Goal: Book appointment/travel/reservation

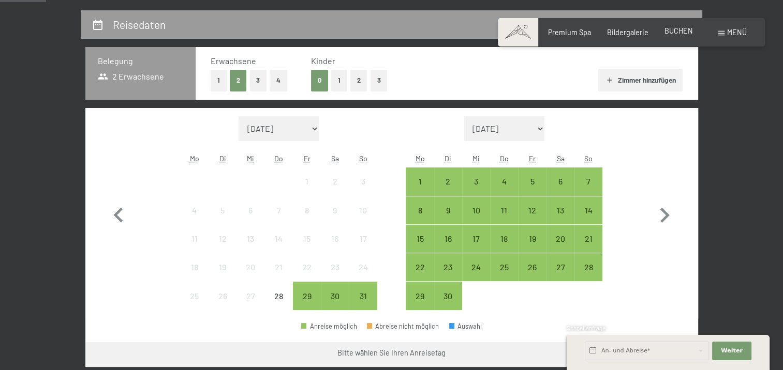
click at [681, 29] on span "BUCHEN" at bounding box center [678, 30] width 28 height 9
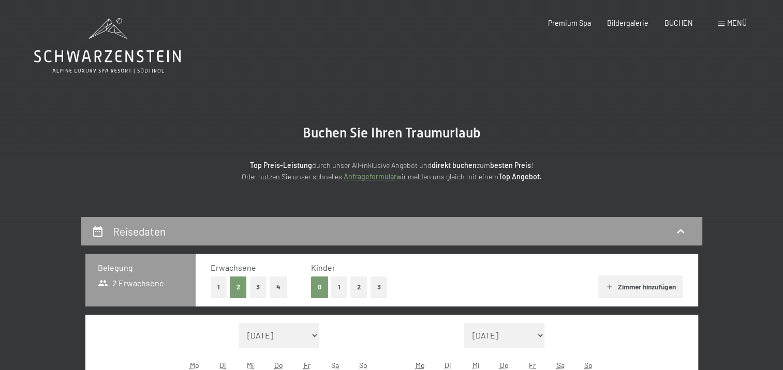
click at [733, 26] on span "Menü" at bounding box center [737, 23] width 20 height 9
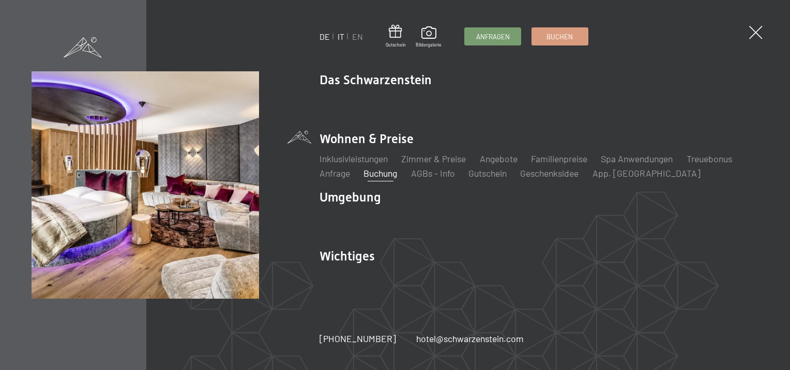
click at [343, 37] on link "IT" at bounding box center [341, 37] width 7 height 10
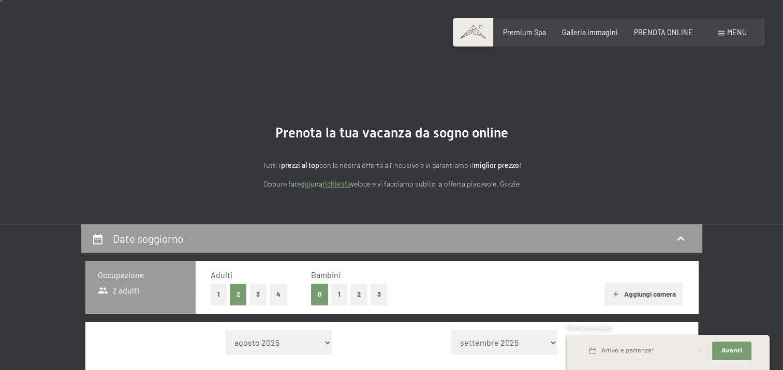
scroll to position [155, 0]
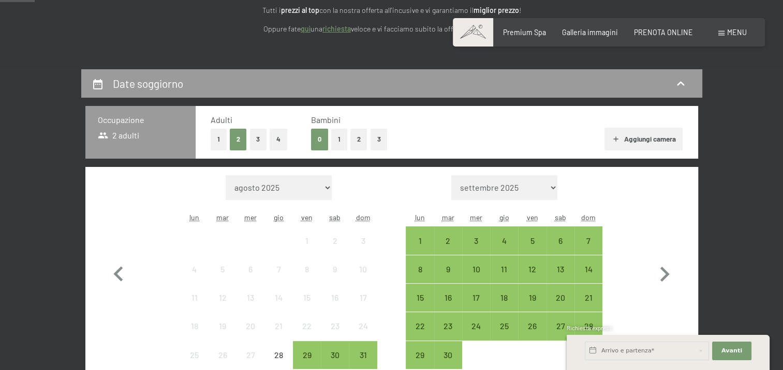
click at [354, 143] on button "2" at bounding box center [358, 139] width 17 height 21
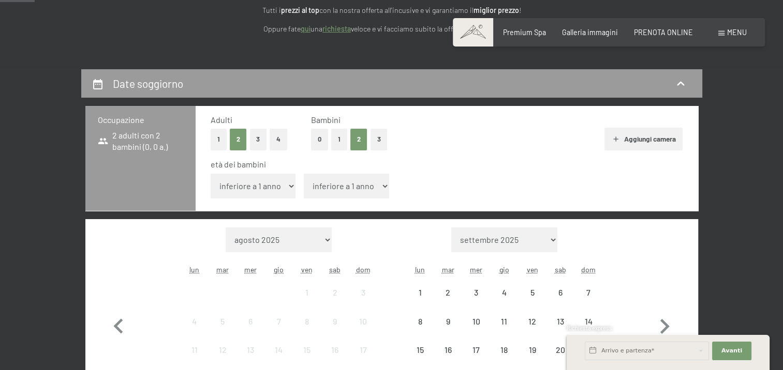
click at [259, 190] on select "inferiore a 1 anno 1 anno 2 anni 3 anni 4 anni 5 anni 6 anni 7 anni 8 anni 9 an…" at bounding box center [252, 186] width 85 height 25
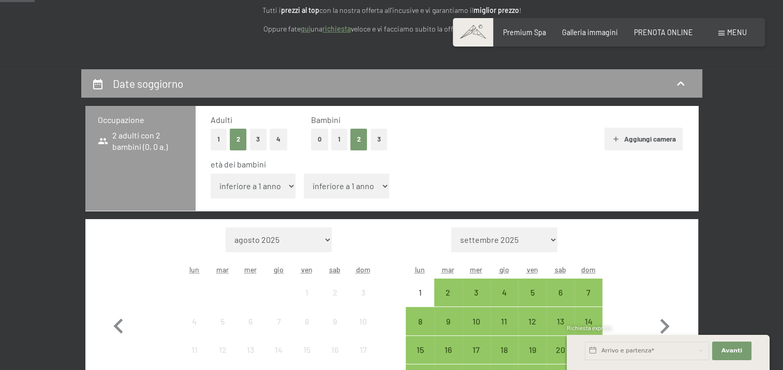
select select "6"
click at [210, 174] on select "inferiore a 1 anno 1 anno 2 anni 3 anni 4 anni 5 anni 6 anni 7 anni 8 anni 9 an…" at bounding box center [252, 186] width 85 height 25
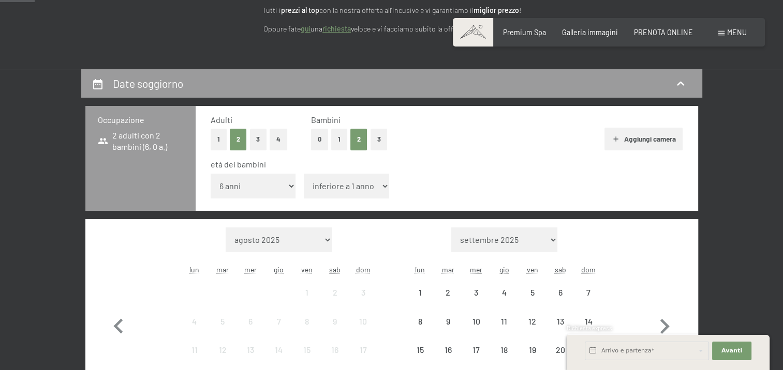
click at [345, 185] on select "inferiore a 1 anno 1 anno 2 anni 3 anni 4 anni 5 anni 6 anni 7 anni 8 anni 9 an…" at bounding box center [346, 186] width 85 height 25
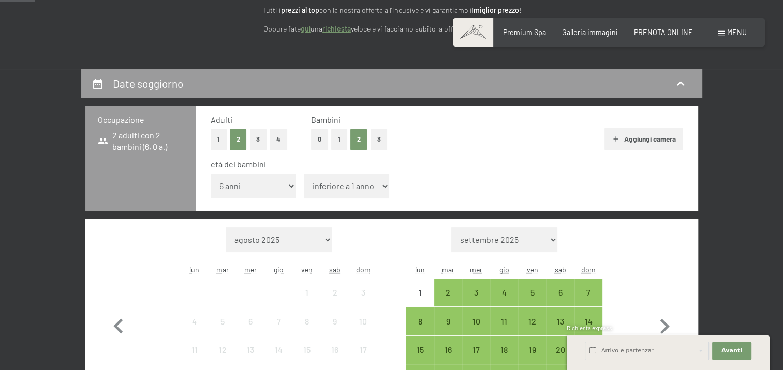
select select "10"
click at [304, 174] on select "inferiore a 1 anno 1 anno 2 anni 3 anni 4 anni 5 anni 6 anni 7 anni 8 anni 9 an…" at bounding box center [346, 186] width 85 height 25
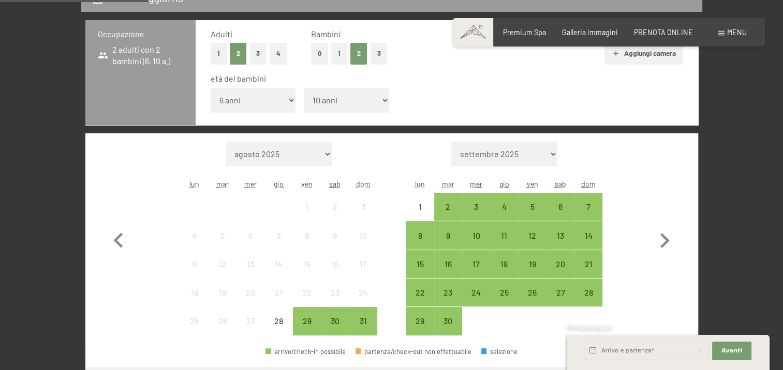
scroll to position [259, 0]
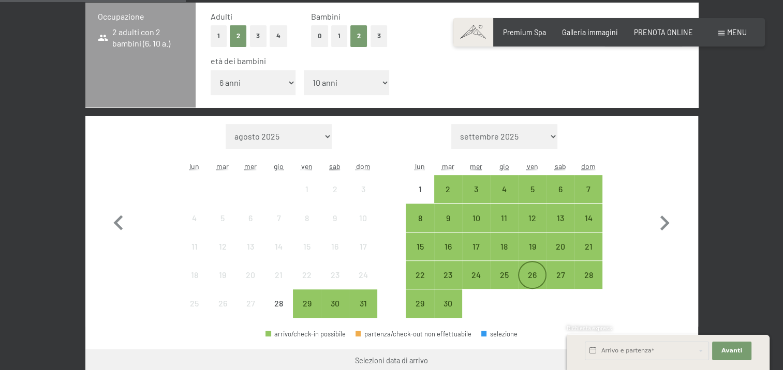
click at [524, 275] on div "26" at bounding box center [532, 284] width 26 height 26
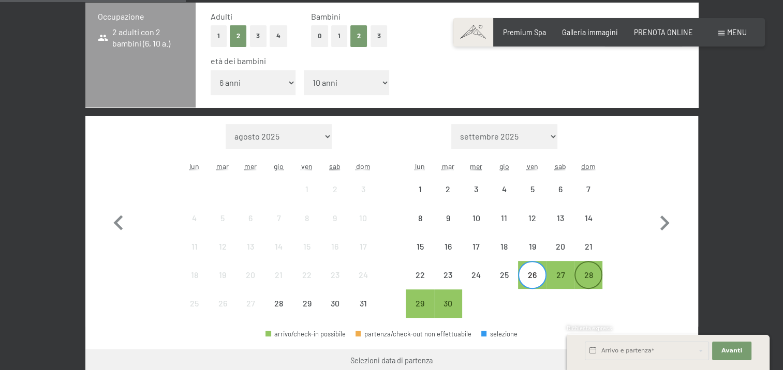
click at [587, 279] on div "28" at bounding box center [588, 284] width 26 height 26
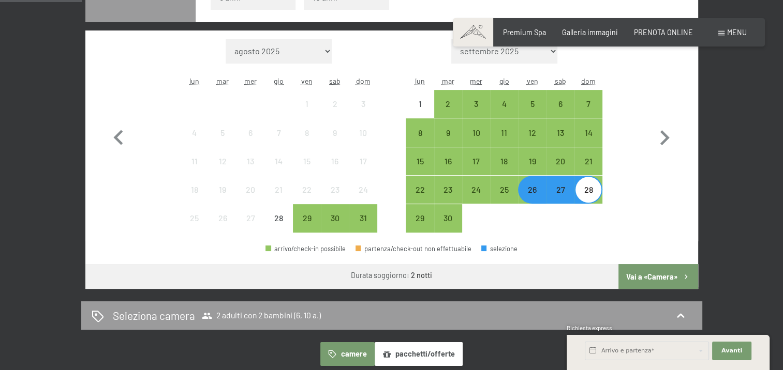
scroll to position [362, 0]
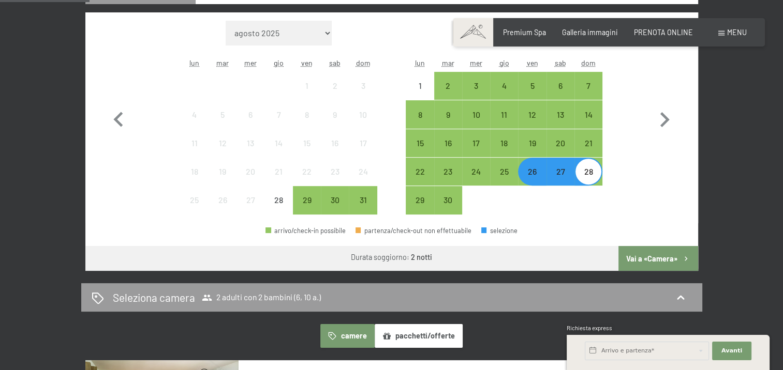
click at [659, 261] on button "Vai a «Camera»" at bounding box center [657, 258] width 79 height 25
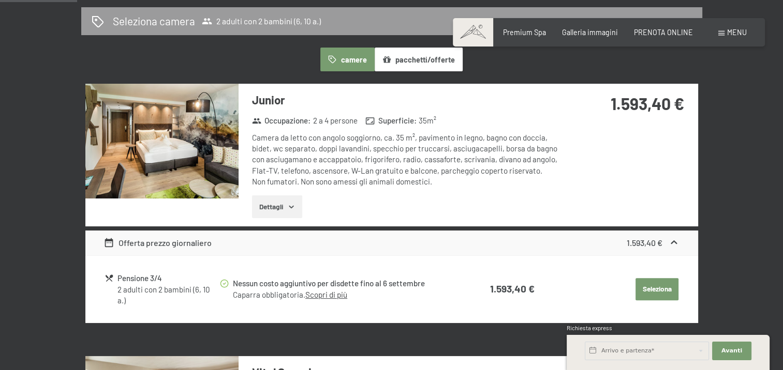
scroll to position [276, 0]
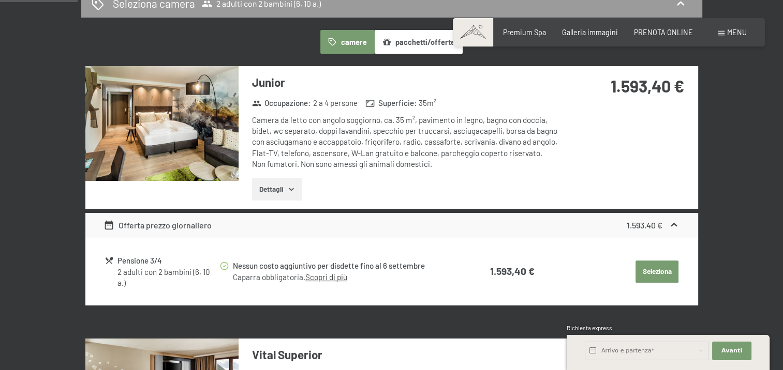
click at [292, 190] on icon "button" at bounding box center [291, 189] width 5 height 3
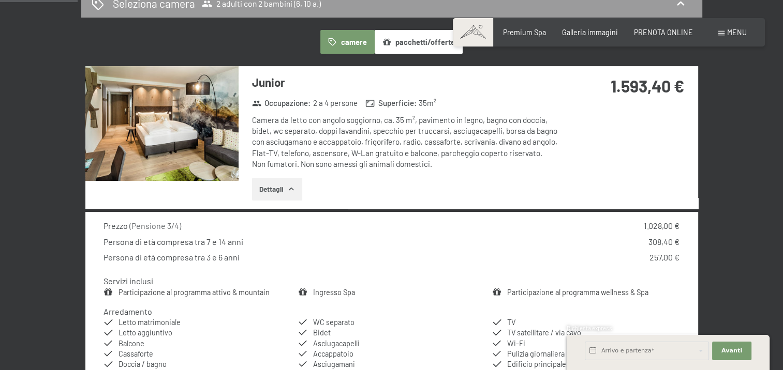
click at [213, 137] on img at bounding box center [161, 123] width 153 height 115
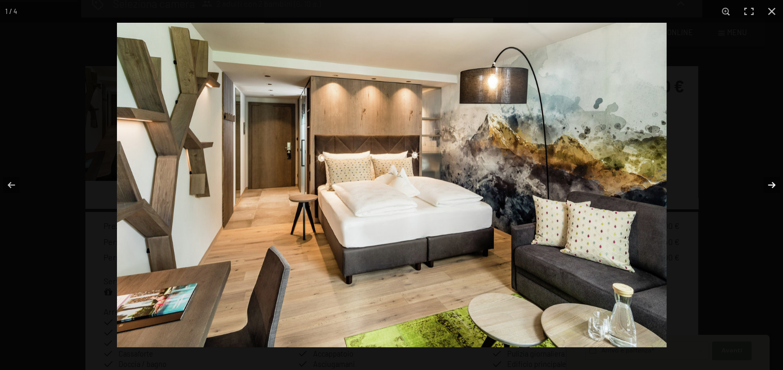
click at [772, 184] on button "button" at bounding box center [764, 185] width 36 height 52
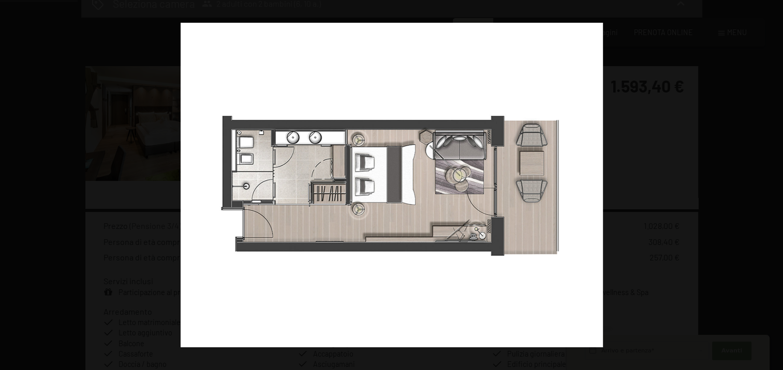
click at [772, 184] on button "button" at bounding box center [764, 185] width 36 height 52
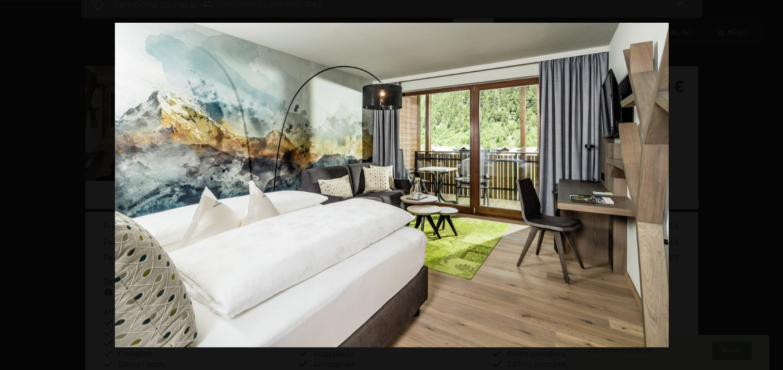
click at [772, 184] on button "button" at bounding box center [764, 185] width 36 height 52
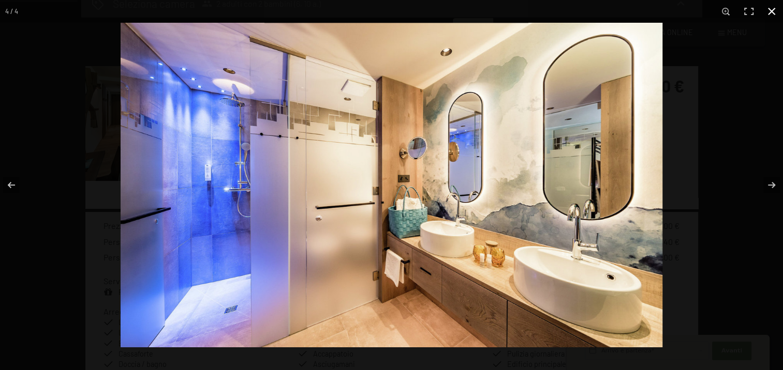
click at [772, 12] on button "button" at bounding box center [771, 11] width 23 height 23
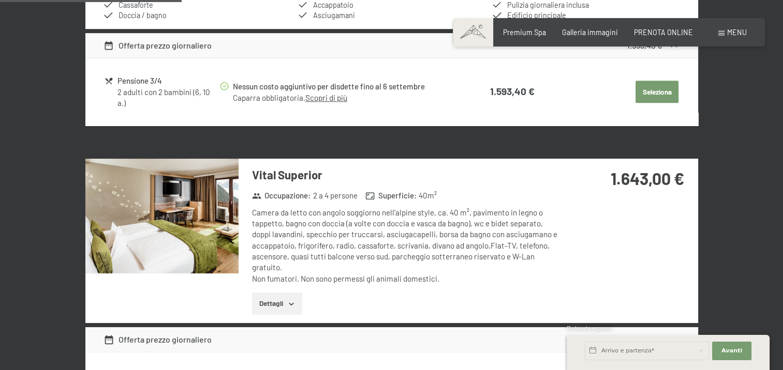
scroll to position [689, 0]
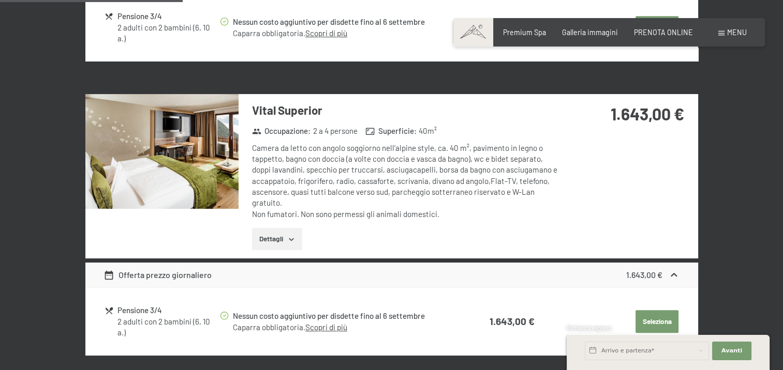
click at [293, 236] on icon "button" at bounding box center [291, 239] width 8 height 8
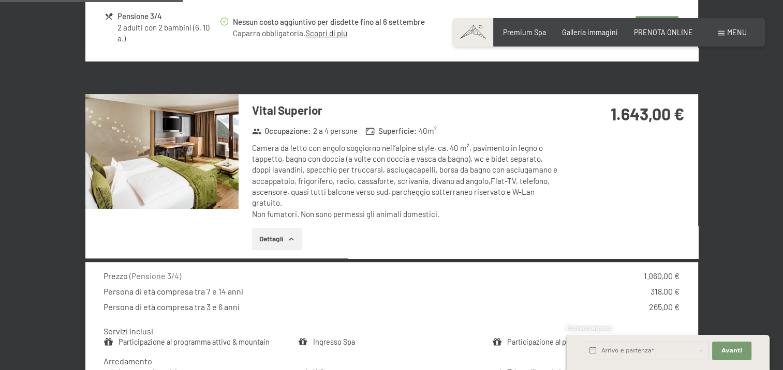
click at [209, 187] on img at bounding box center [161, 151] width 153 height 115
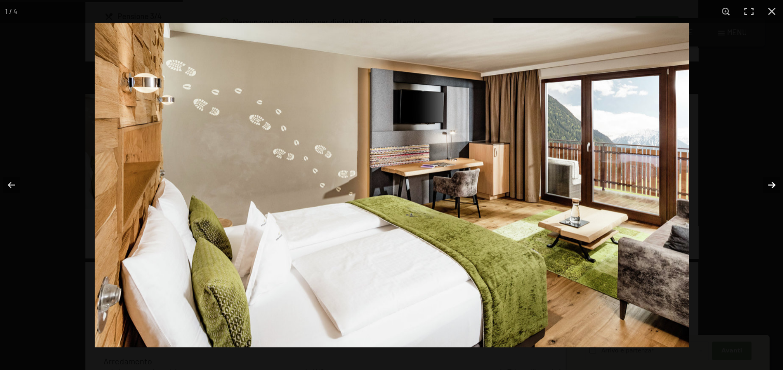
click at [766, 181] on button "button" at bounding box center [764, 185] width 36 height 52
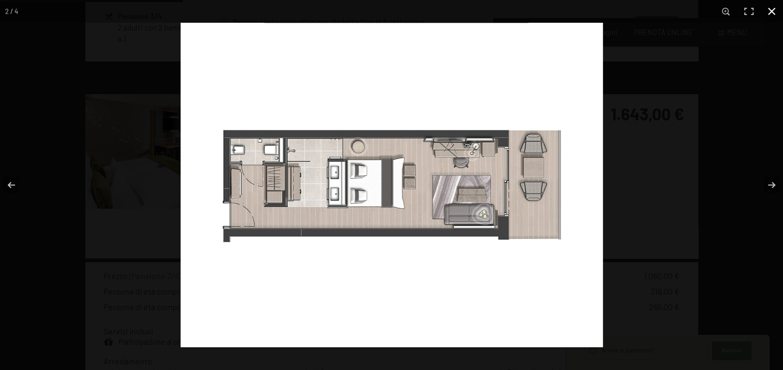
click at [772, 14] on button "button" at bounding box center [771, 11] width 23 height 23
